Goal: Navigation & Orientation: Go to known website

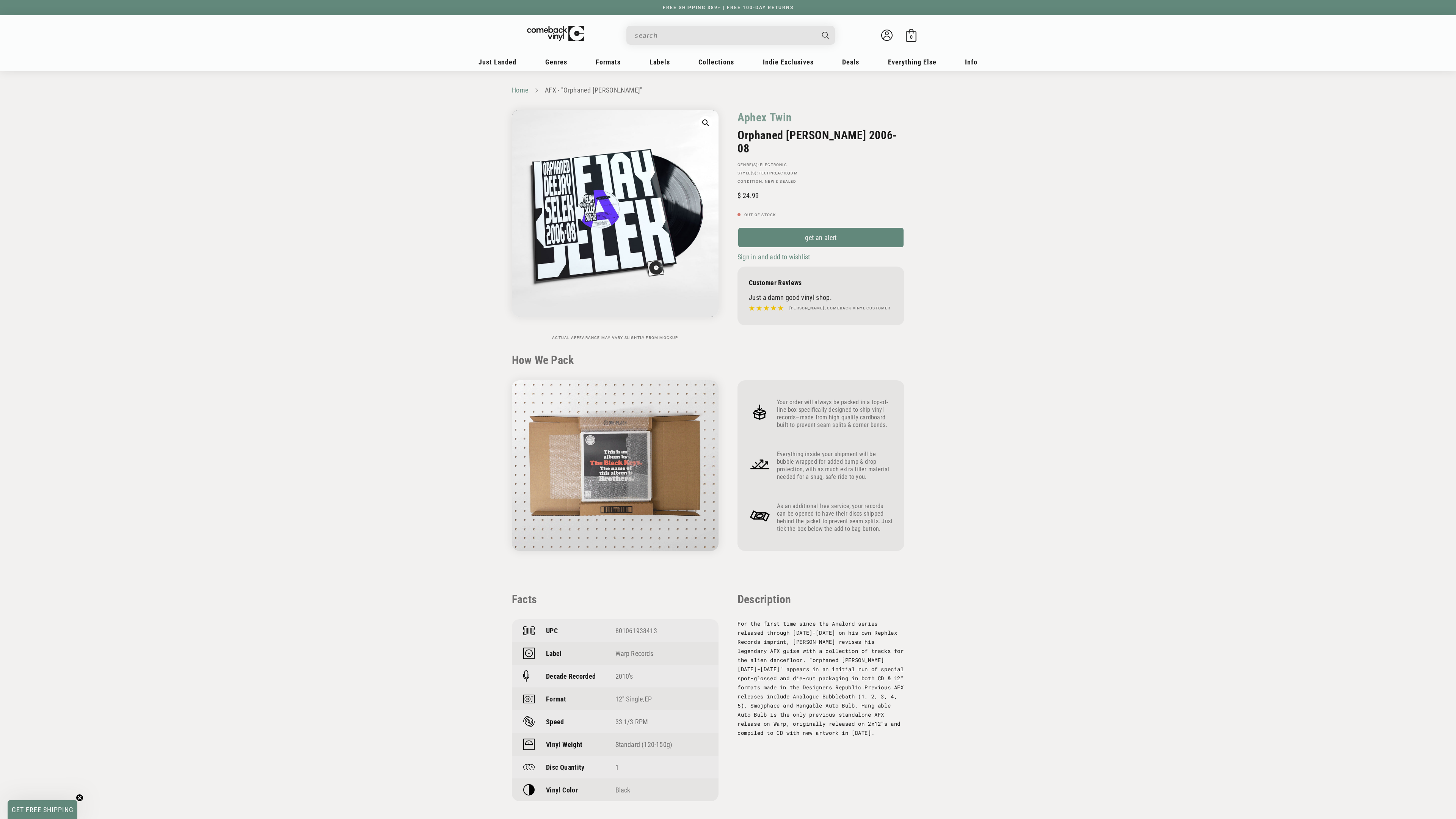
click at [520, 89] on link "Home" at bounding box center [519, 90] width 16 height 8
